Goal: Information Seeking & Learning: Check status

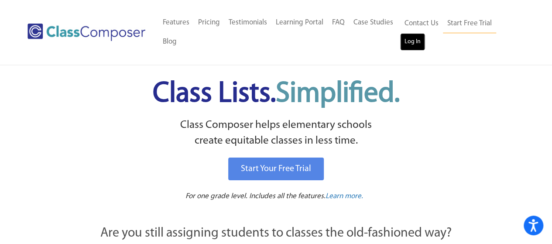
click at [412, 46] on link "Log In" at bounding box center [412, 41] width 25 height 17
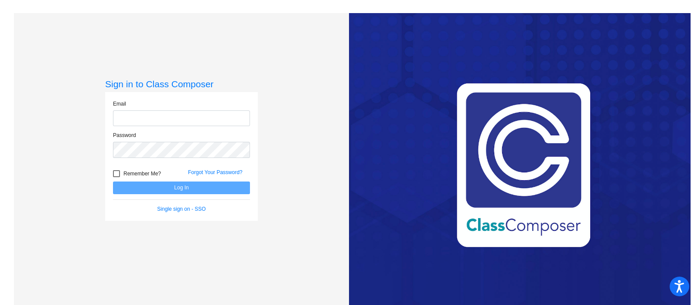
type input "[EMAIL_ADDRESS][DOMAIN_NAME]"
click at [190, 186] on button "Log In" at bounding box center [181, 188] width 137 height 13
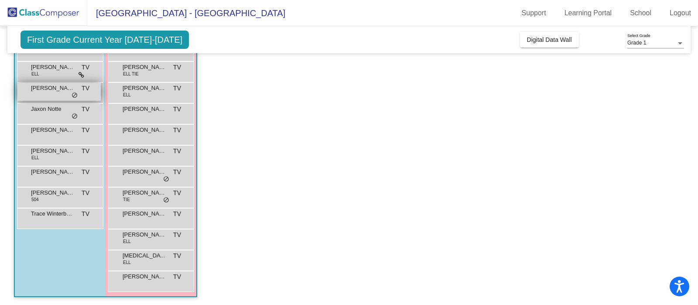
scroll to position [65, 0]
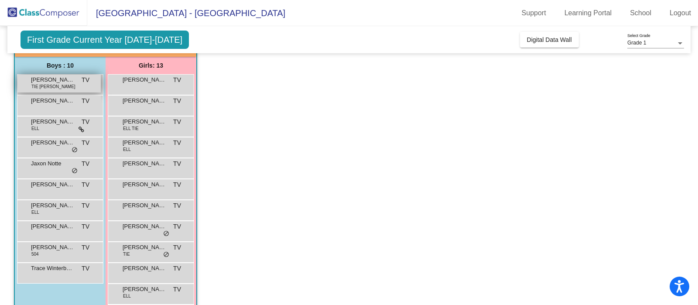
click at [69, 84] on div "[PERSON_NAME] TIE [PERSON_NAME] TV lock do_not_disturb_alt" at bounding box center [58, 84] width 83 height 18
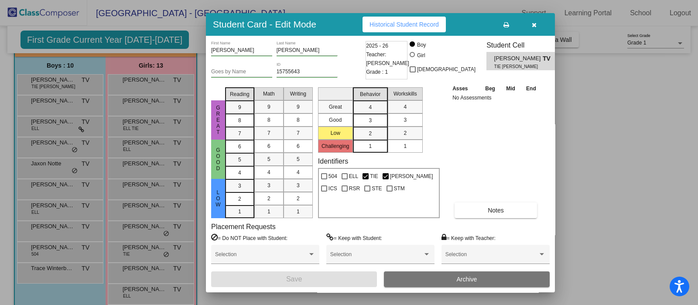
click at [427, 23] on span "Historical Student Record" at bounding box center [404, 24] width 69 height 7
click at [537, 27] on button "button" at bounding box center [534, 25] width 28 height 16
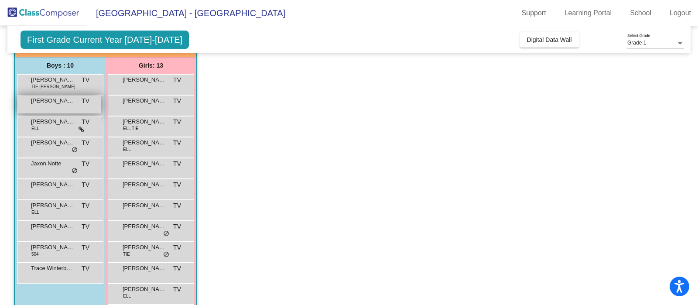
click at [70, 109] on div "[PERSON_NAME] TV lock do_not_disturb_alt" at bounding box center [58, 105] width 83 height 18
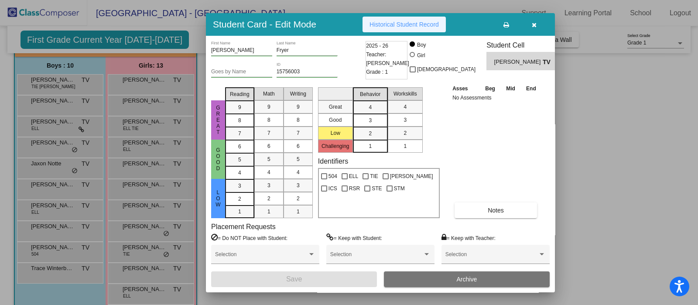
click at [422, 27] on span "Historical Student Record" at bounding box center [404, 24] width 69 height 7
click at [537, 27] on button "button" at bounding box center [534, 25] width 28 height 16
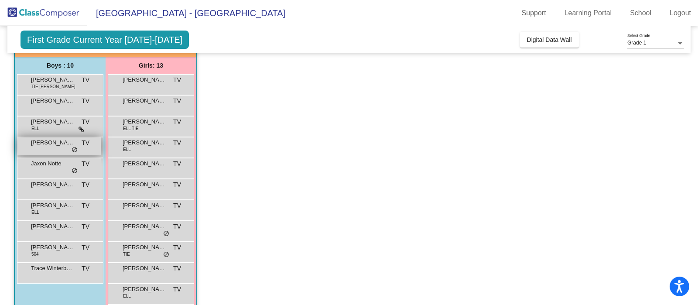
click at [52, 153] on div "[PERSON_NAME] [PERSON_NAME] TV lock do_not_disturb_alt" at bounding box center [58, 146] width 83 height 18
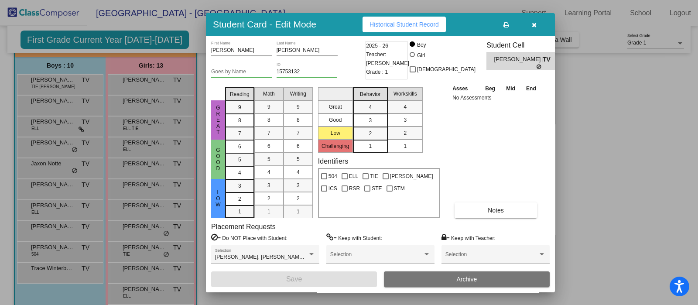
click at [425, 27] on span "Historical Student Record" at bounding box center [404, 24] width 69 height 7
click at [534, 23] on icon "button" at bounding box center [534, 25] width 5 height 6
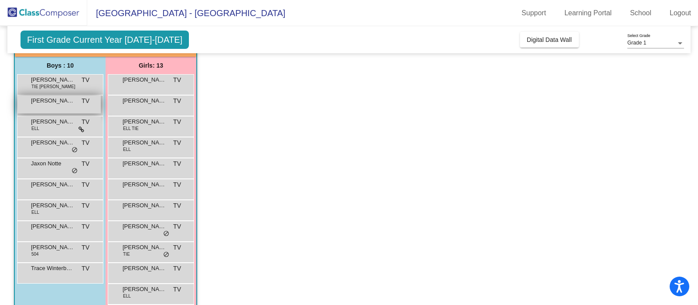
click at [32, 101] on span "[PERSON_NAME]" at bounding box center [53, 100] width 44 height 9
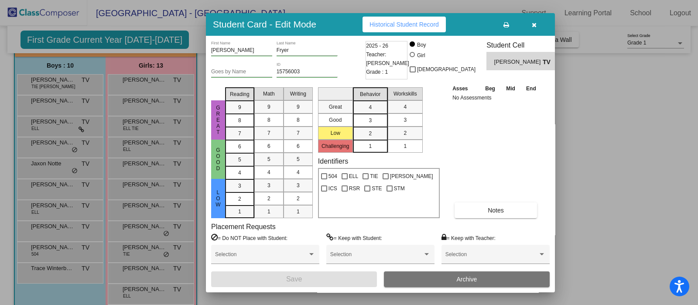
click at [402, 21] on span "Historical Student Record" at bounding box center [404, 24] width 69 height 7
click at [536, 27] on button "button" at bounding box center [534, 25] width 28 height 16
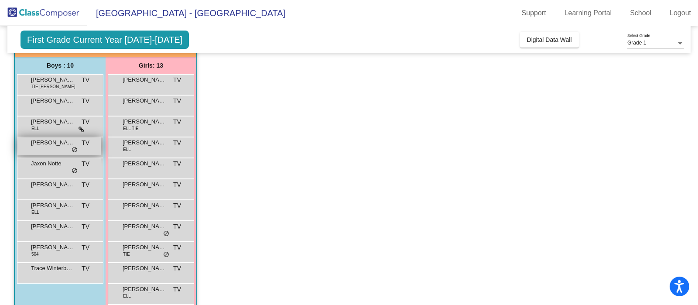
click at [44, 154] on div "[PERSON_NAME] [PERSON_NAME] TV lock do_not_disturb_alt" at bounding box center [58, 146] width 83 height 18
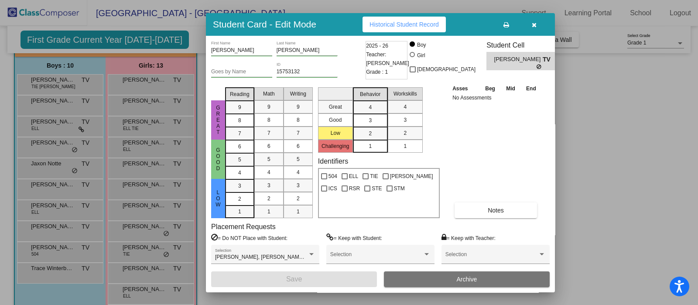
click at [412, 20] on button "Historical Student Record" at bounding box center [404, 25] width 83 height 16
click at [533, 27] on icon "button" at bounding box center [534, 25] width 5 height 6
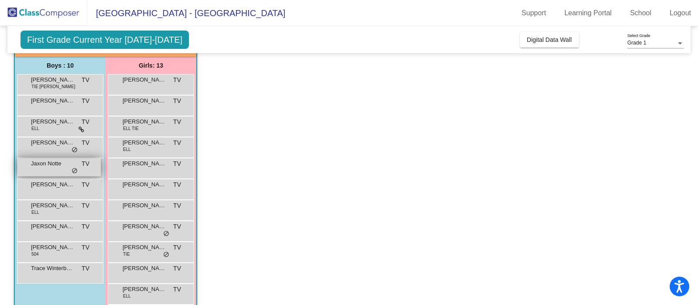
click at [52, 168] on div "Jaxon Notte TV lock do_not_disturb_alt" at bounding box center [58, 167] width 83 height 18
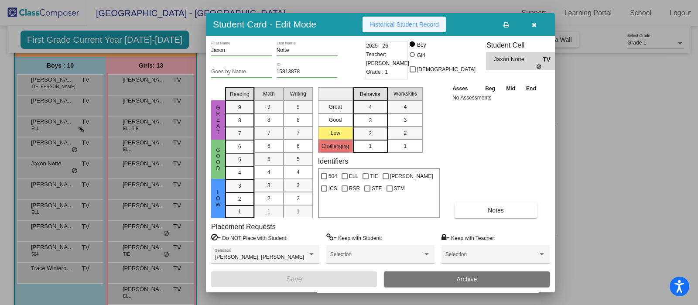
click at [438, 21] on span "Historical Student Record" at bounding box center [404, 24] width 69 height 7
click at [535, 23] on icon "button" at bounding box center [534, 25] width 5 height 6
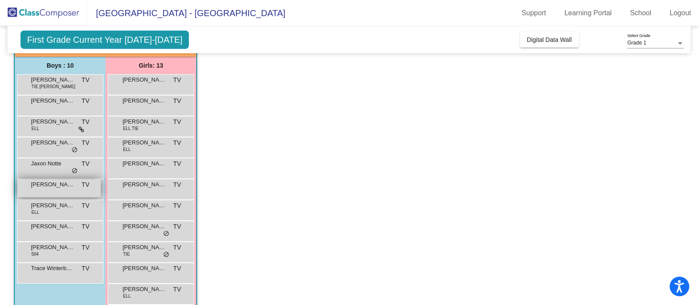
click at [40, 192] on div "[PERSON_NAME] TV lock do_not_disturb_alt" at bounding box center [58, 188] width 83 height 18
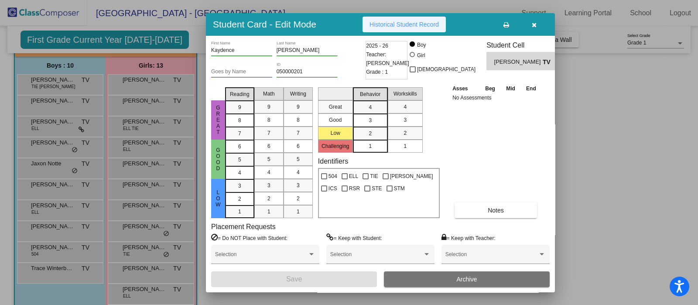
click at [410, 26] on span "Historical Student Record" at bounding box center [404, 24] width 69 height 7
click at [541, 25] on button "button" at bounding box center [534, 25] width 28 height 16
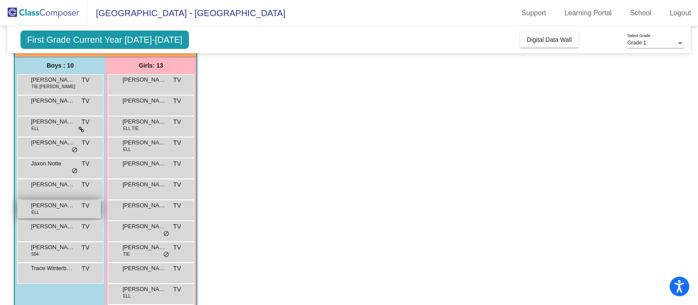
click at [41, 208] on span "[PERSON_NAME]" at bounding box center [53, 205] width 44 height 9
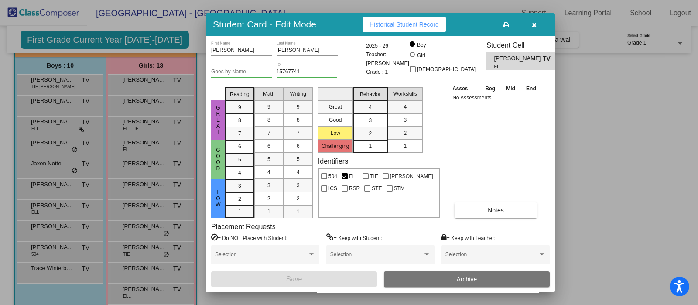
click at [399, 27] on span "Historical Student Record" at bounding box center [404, 24] width 69 height 7
click at [536, 26] on icon "button" at bounding box center [534, 25] width 5 height 6
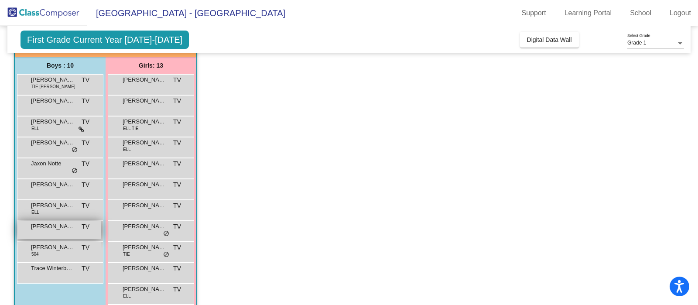
click at [59, 226] on span "[PERSON_NAME]" at bounding box center [53, 226] width 44 height 9
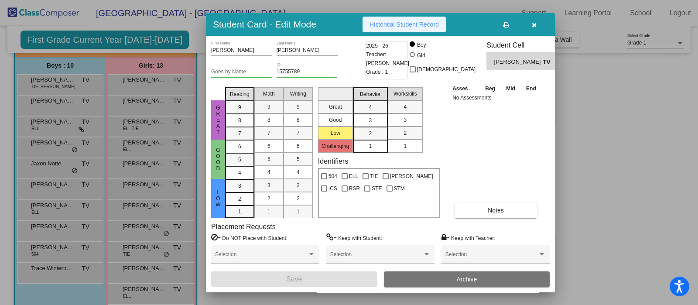
click at [365, 21] on button "Historical Student Record" at bounding box center [404, 25] width 83 height 16
click at [530, 23] on button "button" at bounding box center [534, 25] width 28 height 16
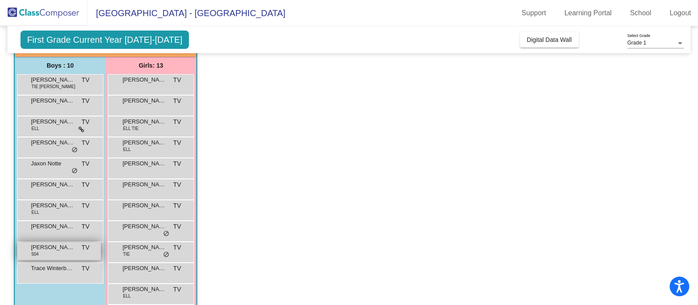
click at [52, 254] on div "[PERSON_NAME] 504 TV lock do_not_disturb_alt" at bounding box center [58, 251] width 83 height 18
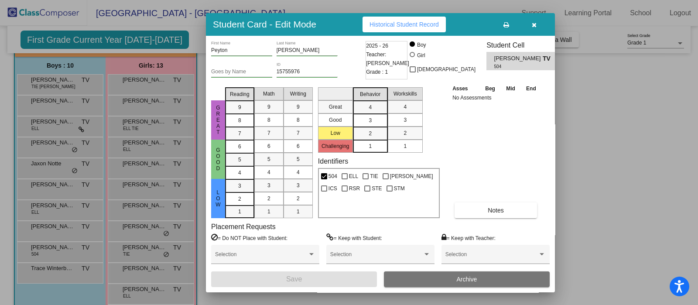
click at [421, 21] on span "Historical Student Record" at bounding box center [404, 24] width 69 height 7
drag, startPoint x: 532, startPoint y: 23, endPoint x: 331, endPoint y: 50, distance: 202.9
click at [532, 22] on icon "button" at bounding box center [534, 25] width 5 height 6
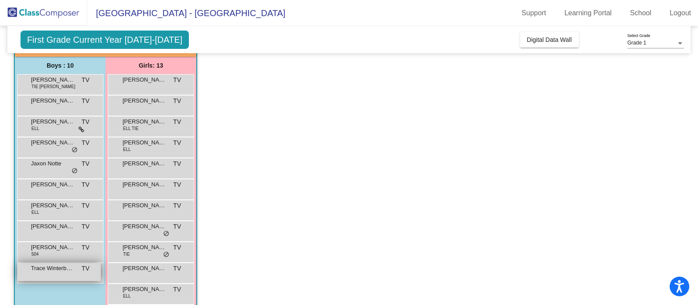
click at [59, 276] on div "Trace Winterbottom TV lock do_not_disturb_alt" at bounding box center [58, 272] width 83 height 18
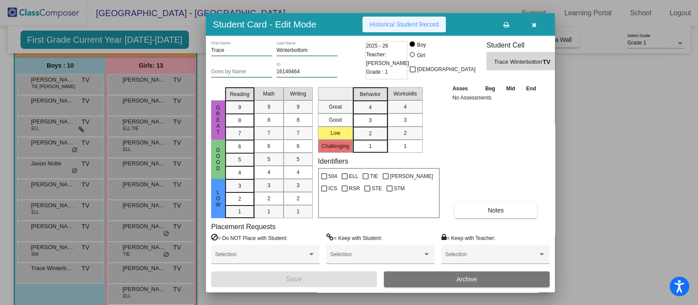
click at [408, 24] on span "Historical Student Record" at bounding box center [404, 24] width 69 height 7
click at [535, 26] on icon "button" at bounding box center [534, 25] width 5 height 6
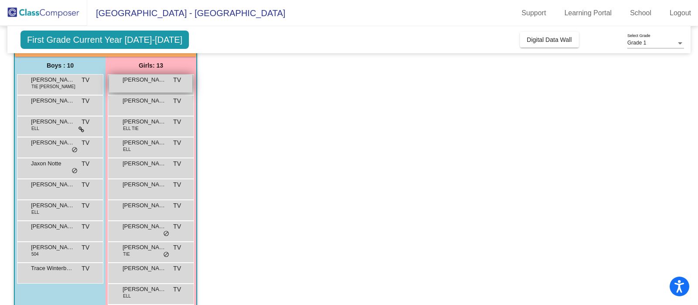
click at [135, 82] on span "[PERSON_NAME]" at bounding box center [145, 80] width 44 height 9
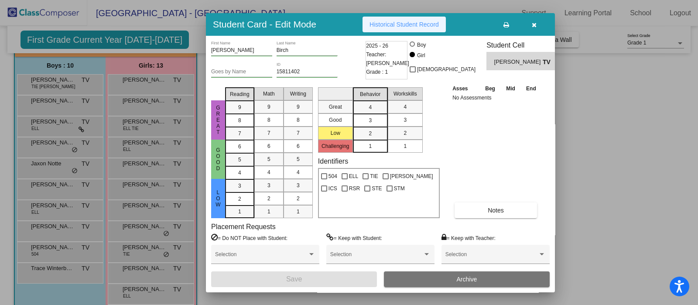
click at [403, 21] on span "Historical Student Record" at bounding box center [404, 24] width 69 height 7
click at [536, 25] on icon "button" at bounding box center [534, 25] width 5 height 6
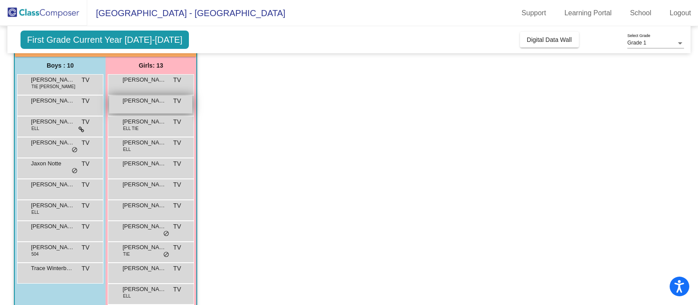
click at [156, 112] on div "[PERSON_NAME] TV lock do_not_disturb_alt" at bounding box center [150, 105] width 83 height 18
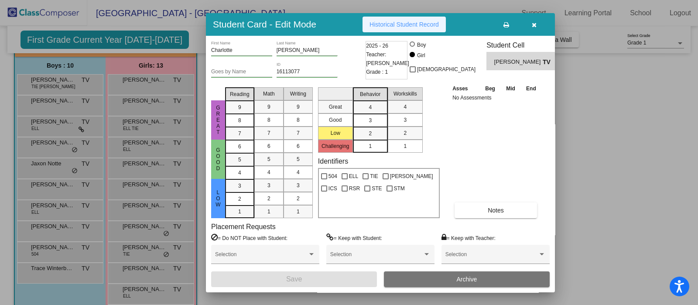
click at [423, 24] on span "Historical Student Record" at bounding box center [404, 24] width 69 height 7
click at [536, 24] on button "button" at bounding box center [534, 25] width 28 height 16
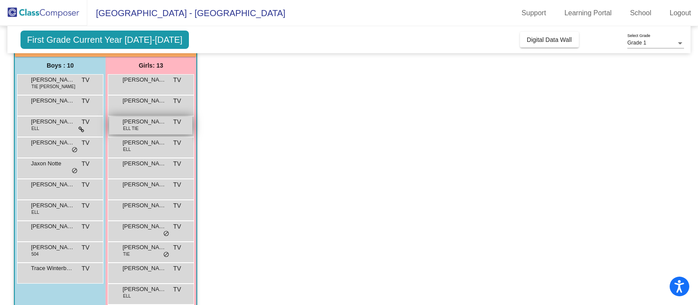
click at [131, 132] on div "[PERSON_NAME] ELL TIE TV lock do_not_disturb_alt" at bounding box center [150, 126] width 83 height 18
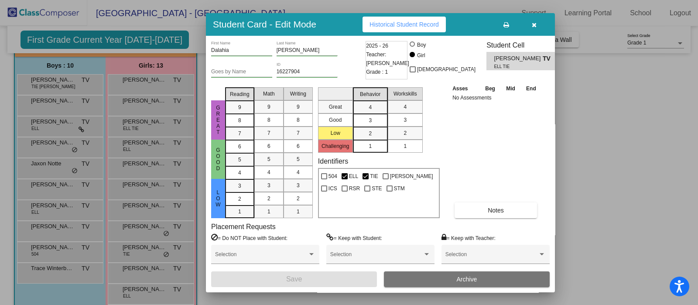
click at [424, 13] on div "Student Card - Edit Mode Historical Student Record" at bounding box center [380, 24] width 349 height 23
click at [421, 23] on span "Historical Student Record" at bounding box center [404, 24] width 69 height 7
click at [538, 27] on button "button" at bounding box center [534, 25] width 28 height 16
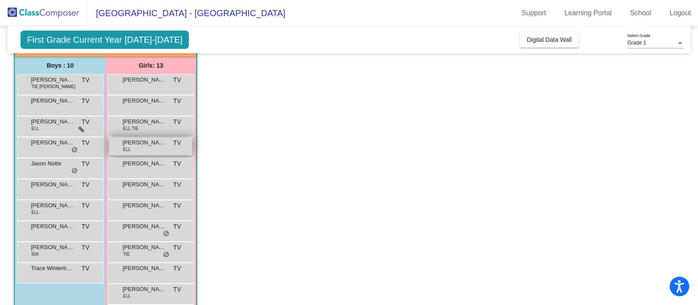
click at [133, 145] on span "[PERSON_NAME]" at bounding box center [145, 142] width 44 height 9
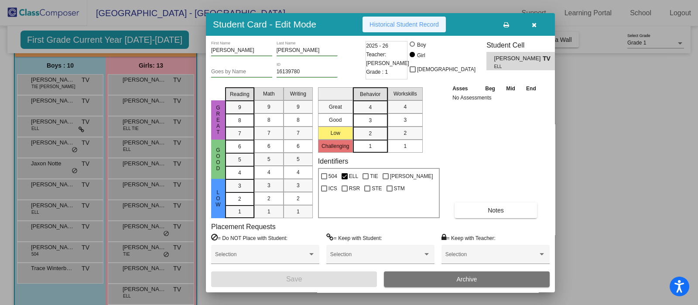
click at [431, 25] on span "Historical Student Record" at bounding box center [404, 24] width 69 height 7
click at [532, 23] on icon "button" at bounding box center [534, 25] width 5 height 6
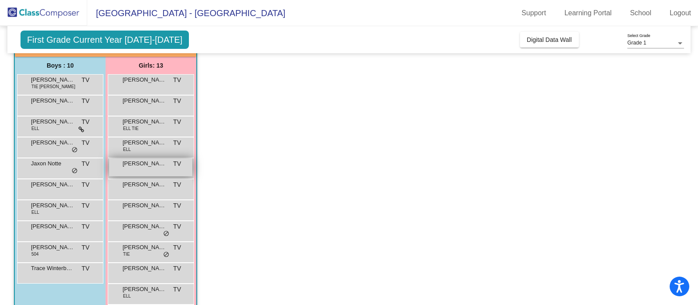
click at [144, 172] on div "[PERSON_NAME] TV lock do_not_disturb_alt" at bounding box center [150, 167] width 83 height 18
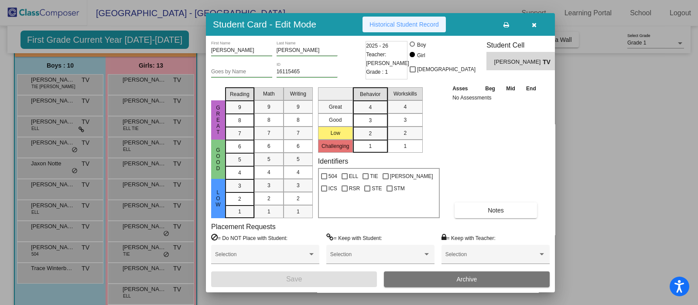
click at [391, 23] on span "Historical Student Record" at bounding box center [404, 24] width 69 height 7
drag, startPoint x: 535, startPoint y: 25, endPoint x: 413, endPoint y: 49, distance: 124.0
click at [535, 26] on icon "button" at bounding box center [534, 25] width 5 height 6
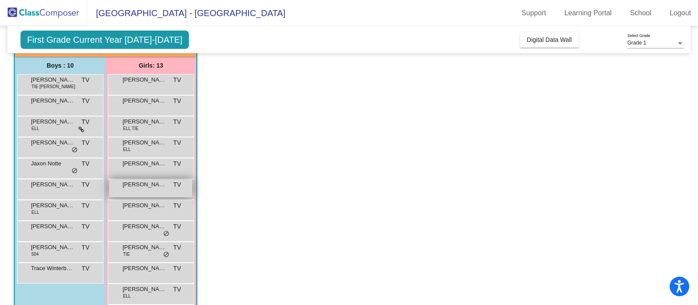
click at [141, 186] on span "[PERSON_NAME]" at bounding box center [145, 184] width 44 height 9
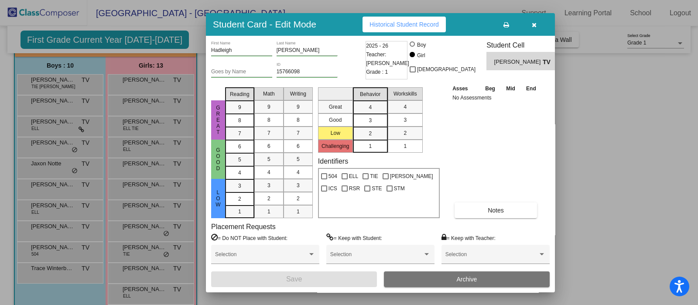
click at [434, 31] on button "Historical Student Record" at bounding box center [404, 25] width 83 height 16
click at [532, 30] on button "button" at bounding box center [534, 25] width 28 height 16
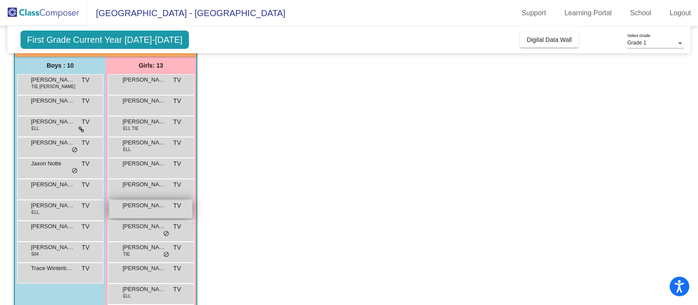
click at [133, 215] on div "[PERSON_NAME] TV lock do_not_disturb_alt" at bounding box center [150, 209] width 83 height 18
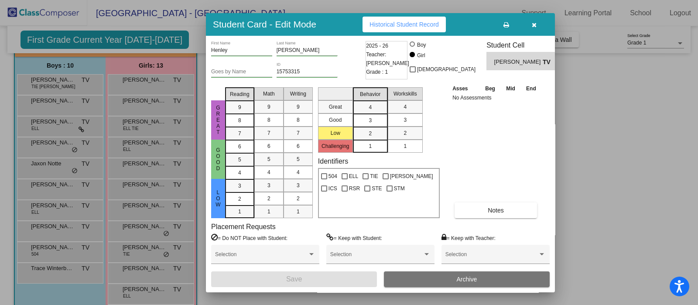
click at [426, 22] on span "Historical Student Record" at bounding box center [404, 24] width 69 height 7
click at [534, 27] on icon "button" at bounding box center [534, 25] width 5 height 6
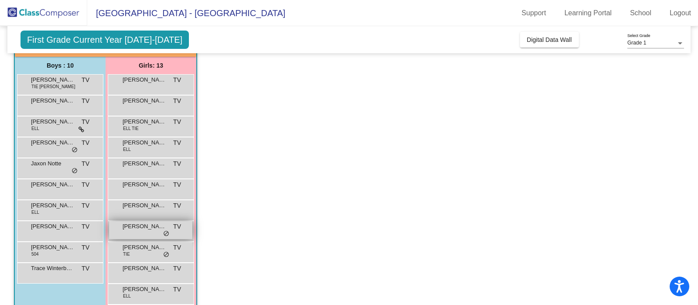
click at [138, 225] on span "[PERSON_NAME]" at bounding box center [145, 226] width 44 height 9
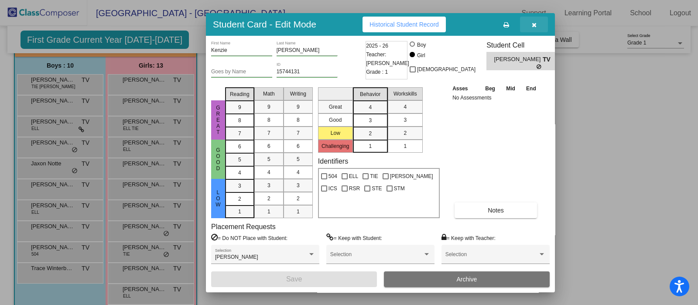
click at [532, 28] on button "button" at bounding box center [534, 25] width 28 height 16
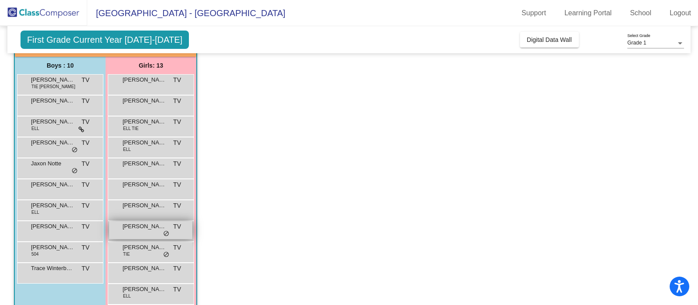
click at [138, 232] on div "[PERSON_NAME] TV lock do_not_disturb_alt" at bounding box center [150, 230] width 83 height 18
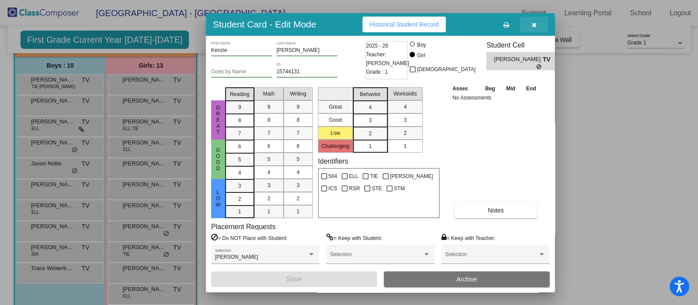
click at [536, 28] on button "button" at bounding box center [534, 25] width 28 height 16
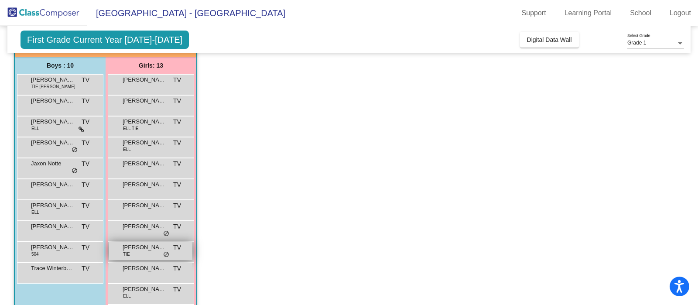
click at [153, 259] on div "[PERSON_NAME] TIE TV lock do_not_disturb_alt" at bounding box center [150, 251] width 83 height 18
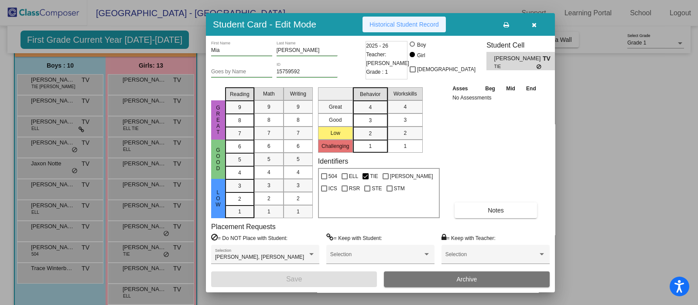
click at [423, 27] on span "Historical Student Record" at bounding box center [404, 24] width 69 height 7
click at [537, 23] on button "button" at bounding box center [534, 25] width 28 height 16
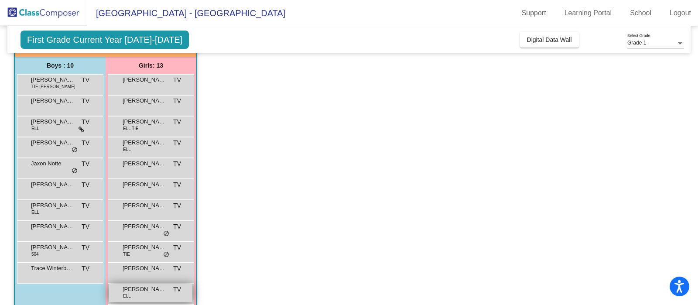
click at [149, 285] on span "[PERSON_NAME]" at bounding box center [145, 289] width 44 height 9
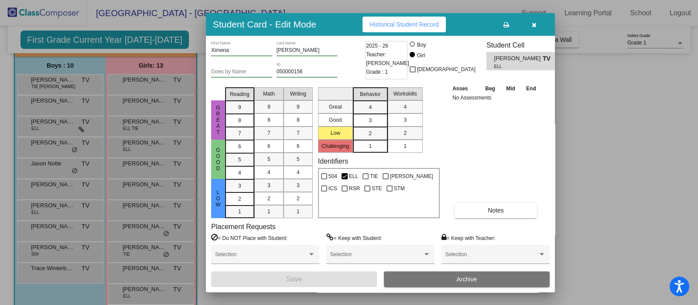
click at [425, 23] on span "Historical Student Record" at bounding box center [404, 24] width 69 height 7
click at [535, 24] on icon "button" at bounding box center [534, 25] width 5 height 6
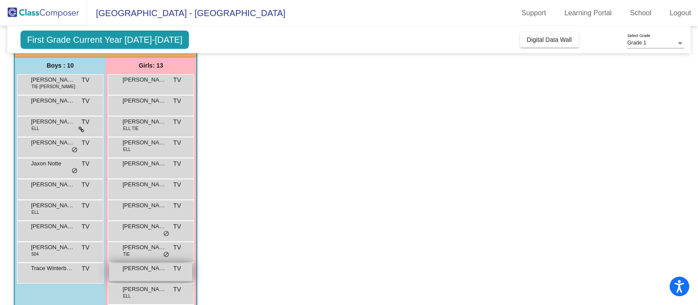
click at [143, 275] on div "Suddon Brown TV lock do_not_disturb_alt" at bounding box center [150, 272] width 83 height 18
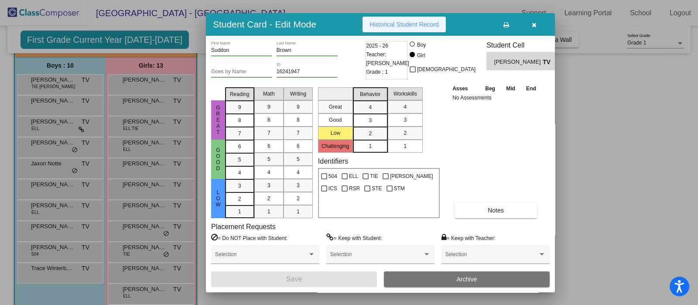
click at [417, 24] on span "Historical Student Record" at bounding box center [404, 24] width 69 height 7
click at [533, 26] on icon "button" at bounding box center [534, 25] width 5 height 6
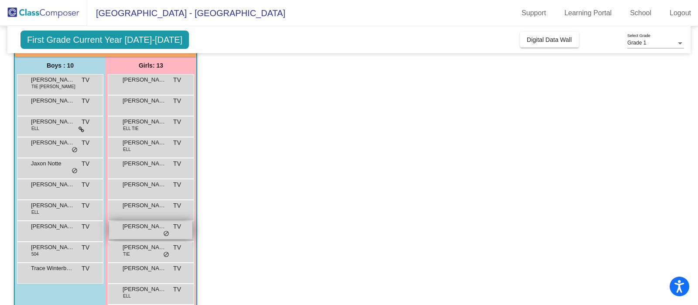
scroll to position [120, 0]
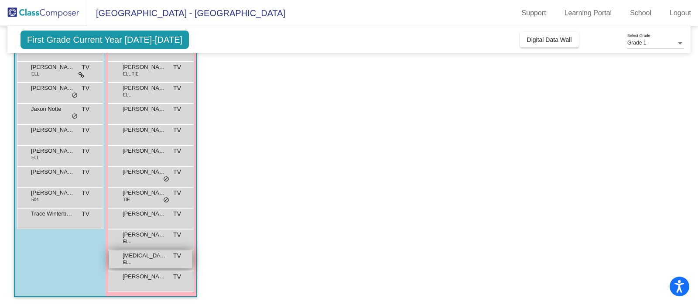
click at [144, 258] on span "[MEDICAL_DATA][PERSON_NAME]" at bounding box center [145, 255] width 44 height 9
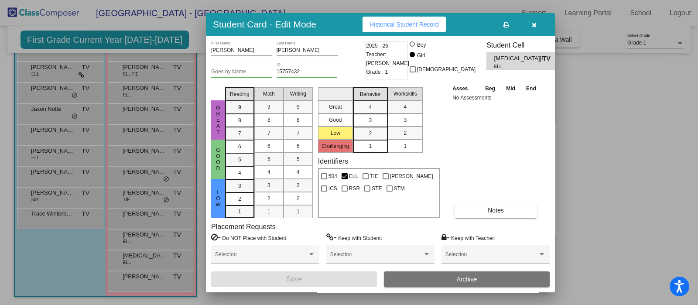
click at [434, 29] on button "Historical Student Record" at bounding box center [404, 25] width 83 height 16
click at [533, 29] on button "button" at bounding box center [534, 25] width 28 height 16
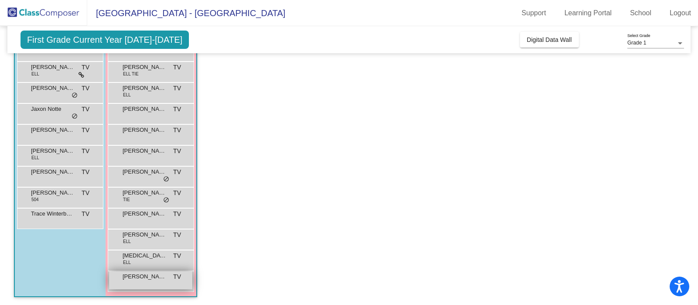
click at [156, 287] on div "[PERSON_NAME] TV lock do_not_disturb_alt" at bounding box center [150, 280] width 83 height 18
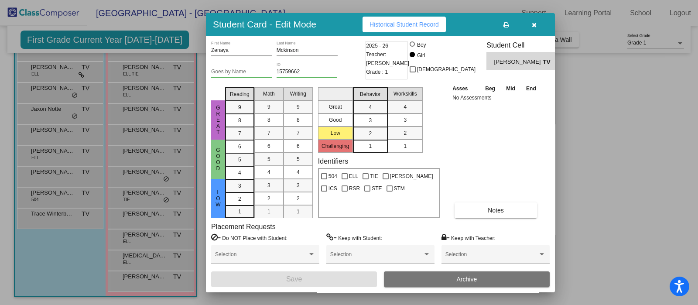
click at [428, 24] on span "Historical Student Record" at bounding box center [404, 24] width 69 height 7
